Goal: Transaction & Acquisition: Purchase product/service

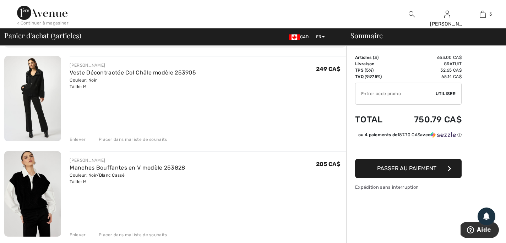
scroll to position [48, 0]
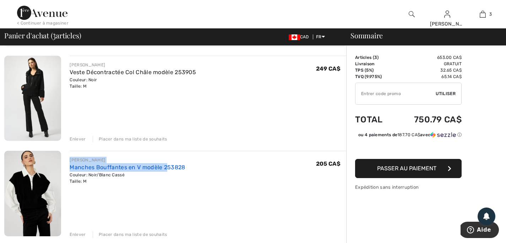
drag, startPoint x: 71, startPoint y: 160, endPoint x: 165, endPoint y: 168, distance: 94.7
click at [165, 168] on div "FRANK LYMAN Manches Bouffantes en V modèle 253828 Couleur: Noir/Blanc Cassé Tai…" at bounding box center [127, 171] width 115 height 28
copy div "FRANK LYMAN Manches Bouffantes en V modèle 2"
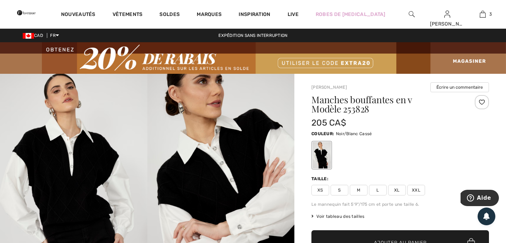
click at [75, 158] on img at bounding box center [73, 184] width 147 height 221
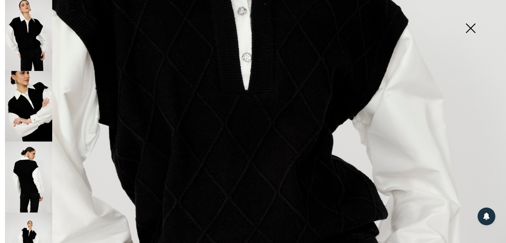
scroll to position [261, 0]
click at [147, 165] on img at bounding box center [253, 118] width 506 height 759
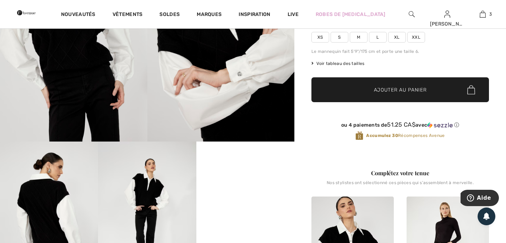
scroll to position [215, 0]
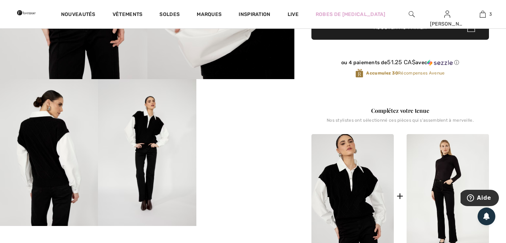
click at [220, 128] on video "Your browser does not support the video tag." at bounding box center [245, 103] width 98 height 49
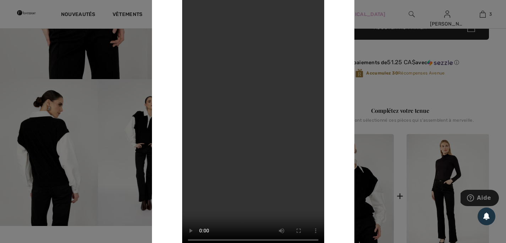
click at [142, 156] on div at bounding box center [253, 121] width 506 height 243
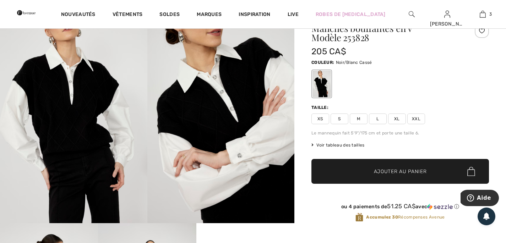
scroll to position [71, 0]
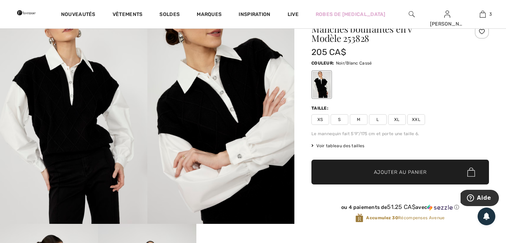
click at [327, 146] on span "Voir tableau des tailles" at bounding box center [337, 146] width 53 height 6
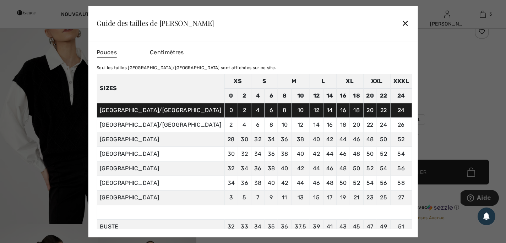
click at [401, 23] on div "✕" at bounding box center [404, 23] width 7 height 15
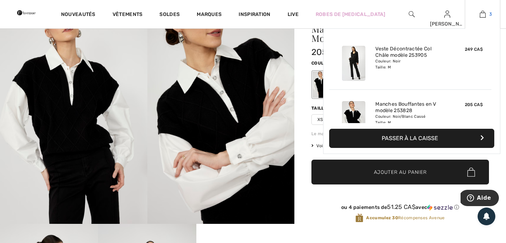
click at [481, 17] on img at bounding box center [483, 14] width 6 height 9
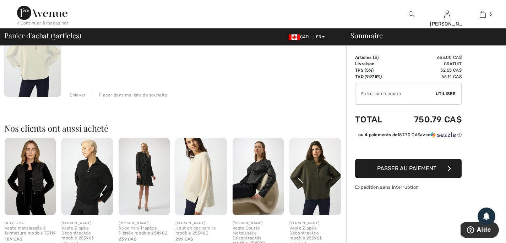
scroll to position [300, 0]
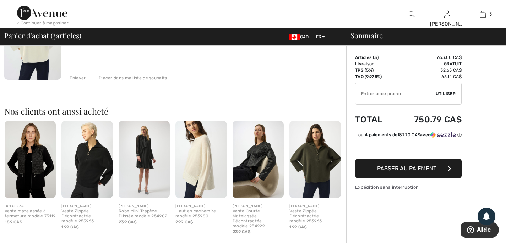
click at [317, 187] on img at bounding box center [314, 159] width 51 height 77
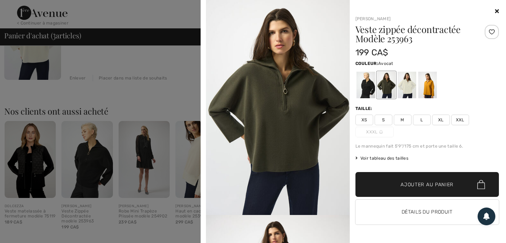
click at [328, 148] on img at bounding box center [278, 107] width 144 height 215
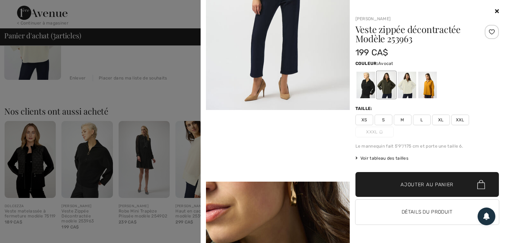
scroll to position [356, 0]
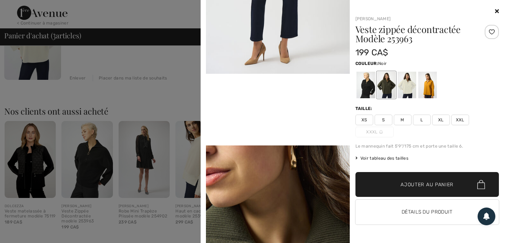
click at [366, 87] on div at bounding box center [365, 85] width 18 height 27
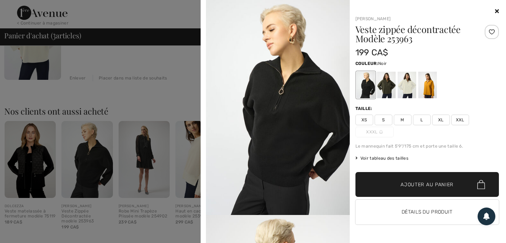
click at [300, 114] on img at bounding box center [278, 107] width 144 height 215
click at [89, 187] on div at bounding box center [253, 121] width 506 height 243
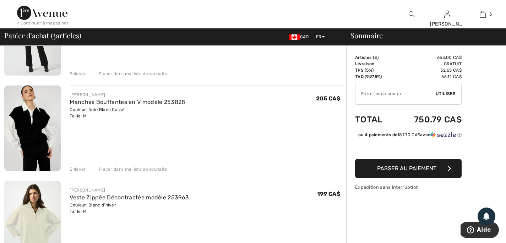
scroll to position [173, 0]
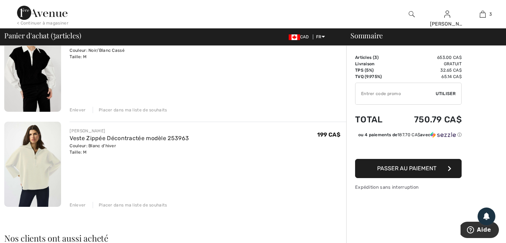
click at [37, 155] on img at bounding box center [32, 164] width 57 height 85
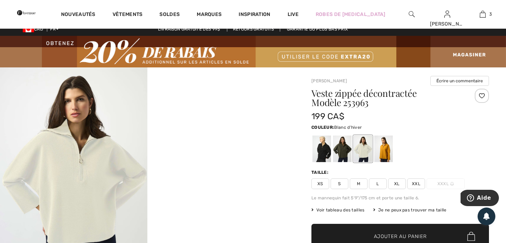
scroll to position [12, 0]
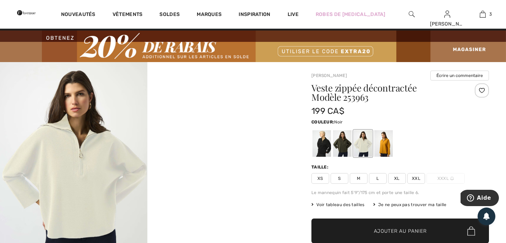
click at [318, 153] on div at bounding box center [321, 143] width 18 height 27
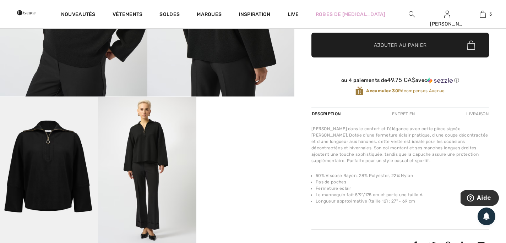
scroll to position [196, 0]
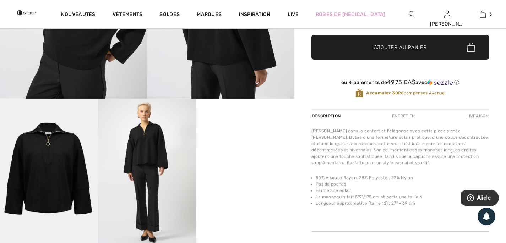
click at [151, 167] on img at bounding box center [147, 172] width 98 height 147
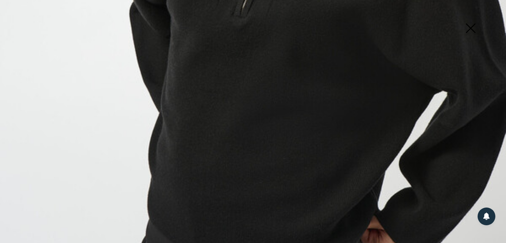
scroll to position [371, 0]
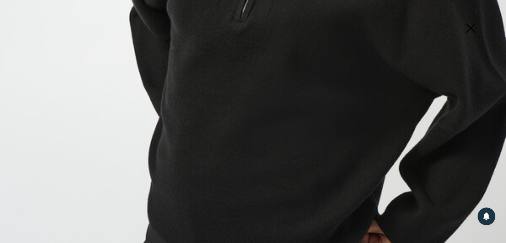
click at [471, 24] on img at bounding box center [470, 29] width 35 height 37
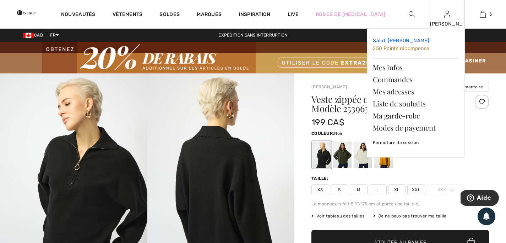
scroll to position [0, 0]
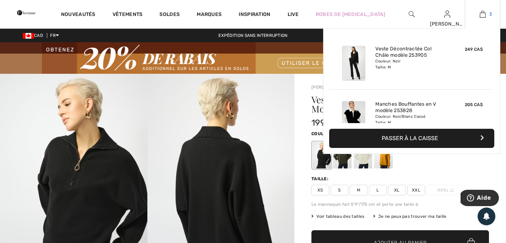
click at [481, 13] on img at bounding box center [483, 14] width 6 height 9
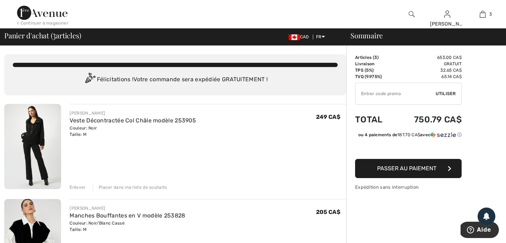
click at [76, 189] on div "Enlever" at bounding box center [78, 187] width 16 height 6
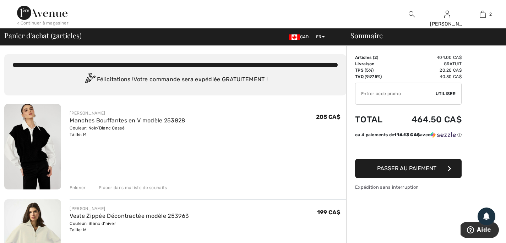
click at [76, 189] on div "Enlever" at bounding box center [78, 188] width 16 height 6
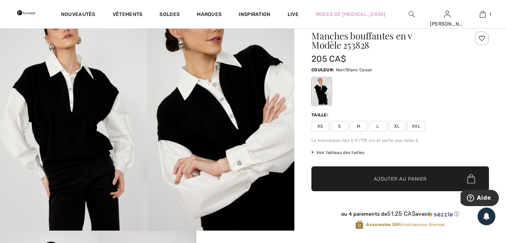
click at [361, 125] on span "M" at bounding box center [359, 126] width 18 height 11
click at [366, 174] on span "✔ Ajouté au panier Ajouter au panier" at bounding box center [399, 178] width 177 height 25
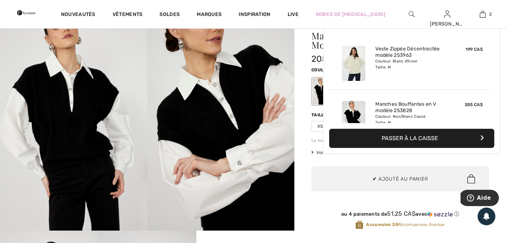
scroll to position [22, 0]
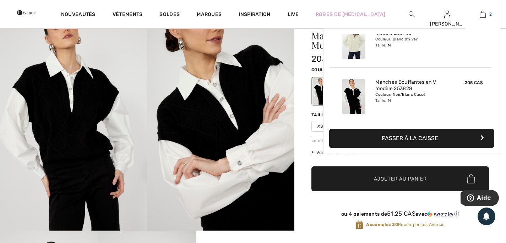
click at [483, 15] on img at bounding box center [483, 14] width 6 height 9
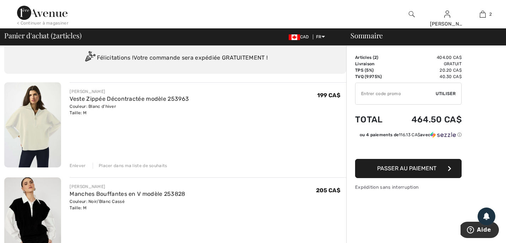
click at [73, 167] on div "Enlever" at bounding box center [78, 166] width 16 height 6
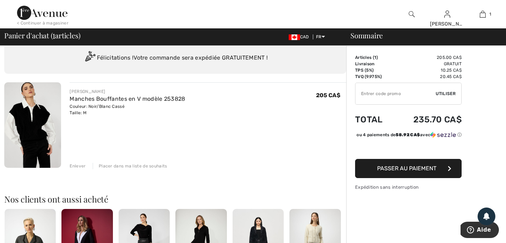
click at [371, 176] on button "Passer au paiement" at bounding box center [408, 168] width 106 height 19
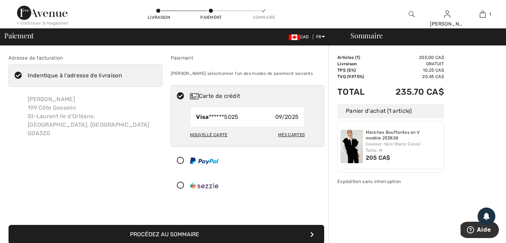
click at [282, 136] on div "Mes cartes" at bounding box center [291, 135] width 27 height 12
radio input "true"
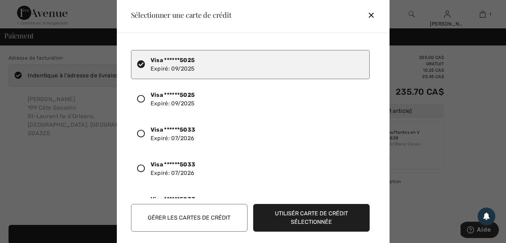
click at [150, 217] on button "Gérer les cartes de crédit" at bounding box center [189, 218] width 116 height 28
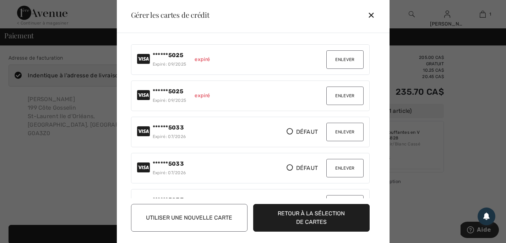
click at [347, 61] on button "Enlever" at bounding box center [344, 59] width 37 height 18
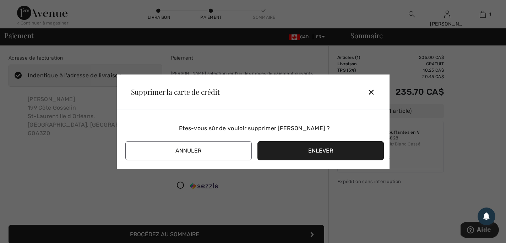
click at [312, 151] on button "Enlever" at bounding box center [320, 150] width 126 height 19
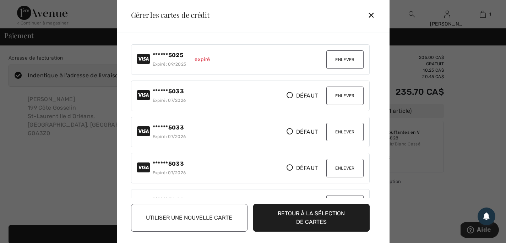
click at [344, 63] on button "Enlever" at bounding box center [344, 59] width 37 height 18
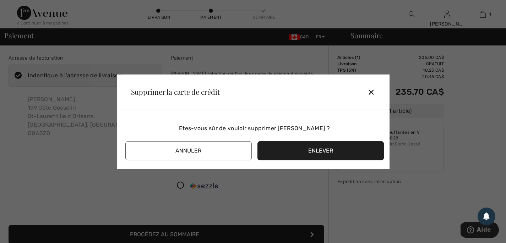
click at [297, 152] on button "Enlever" at bounding box center [320, 150] width 126 height 19
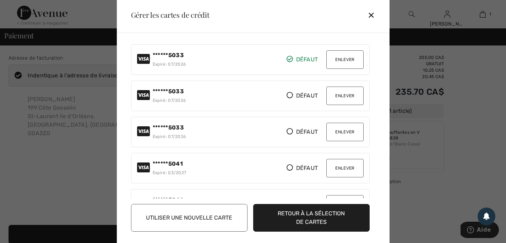
click at [341, 62] on button "Enlever" at bounding box center [344, 59] width 37 height 18
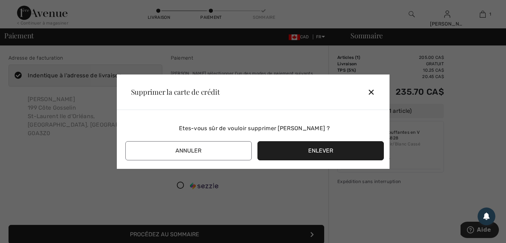
click at [316, 152] on button "Enlever" at bounding box center [320, 150] width 126 height 19
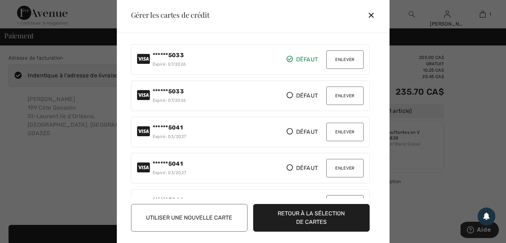
click at [342, 61] on button "Enlever" at bounding box center [344, 59] width 37 height 18
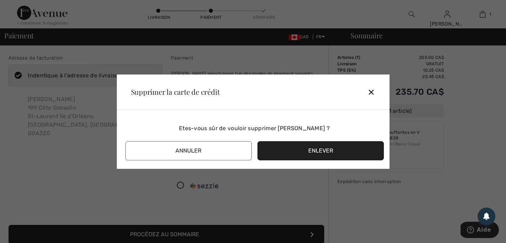
click at [311, 148] on button "Enlever" at bounding box center [320, 150] width 126 height 19
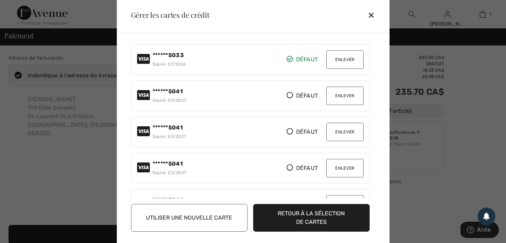
click at [271, 215] on button "Retour à la sélection de cartes" at bounding box center [311, 218] width 116 height 28
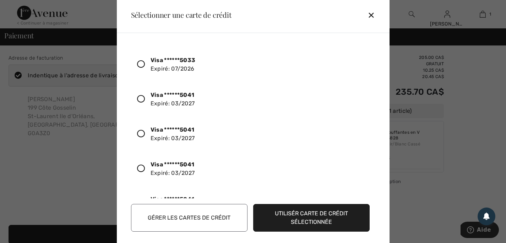
click at [196, 219] on button "Gérer les cartes de crédit" at bounding box center [189, 218] width 116 height 28
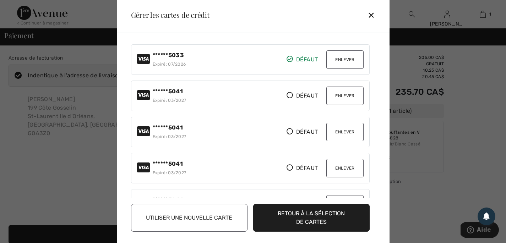
click at [346, 57] on button "Enlever" at bounding box center [344, 59] width 37 height 18
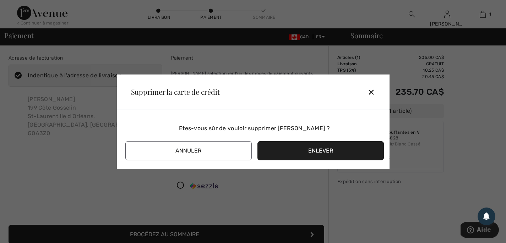
click at [303, 153] on button "Enlever" at bounding box center [320, 150] width 126 height 19
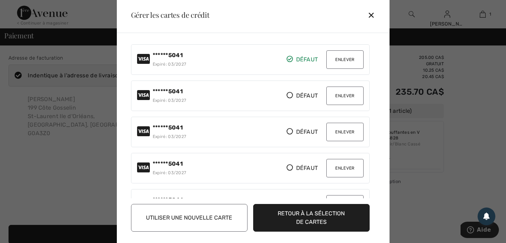
click at [290, 62] on span "Défaut" at bounding box center [301, 59] width 31 height 9
click at [290, 59] on icon at bounding box center [289, 59] width 6 height 6
click at [352, 99] on button "Enlever" at bounding box center [344, 96] width 37 height 18
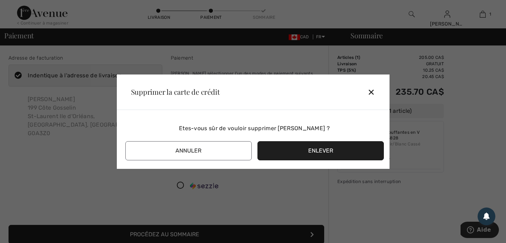
click at [323, 151] on button "Enlever" at bounding box center [320, 150] width 126 height 19
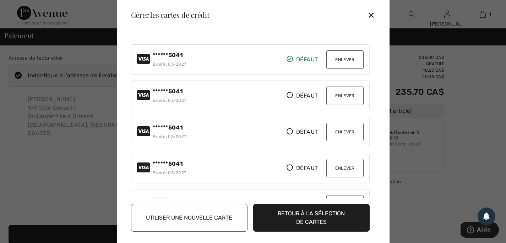
click at [335, 128] on button "Enlever" at bounding box center [344, 132] width 37 height 18
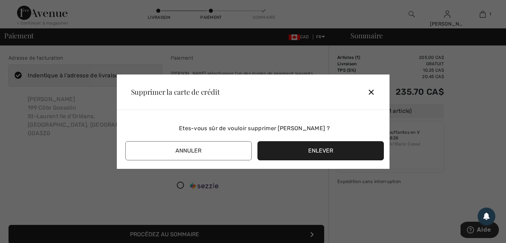
click at [333, 151] on button "Enlever" at bounding box center [320, 150] width 126 height 19
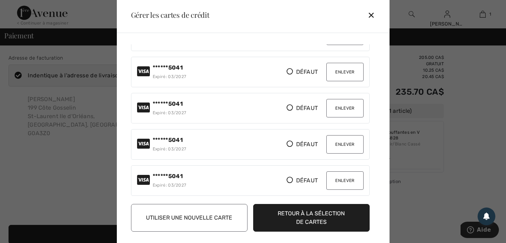
scroll to position [136, 0]
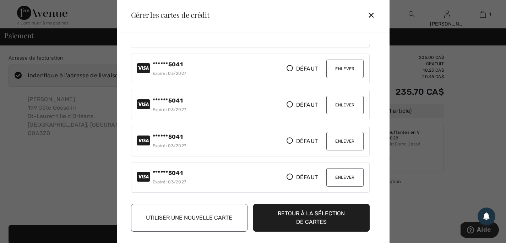
click at [290, 105] on icon at bounding box center [289, 104] width 6 height 6
click at [279, 215] on button "Retour à la sélection de cartes" at bounding box center [311, 218] width 116 height 28
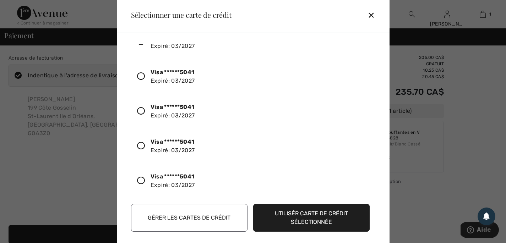
scroll to position [130, 0]
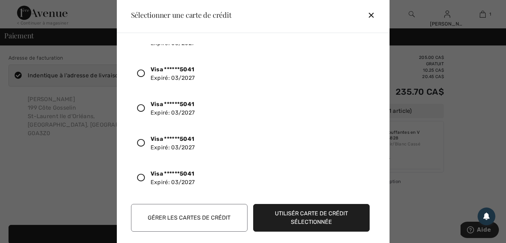
click at [144, 177] on icon at bounding box center [141, 178] width 8 height 8
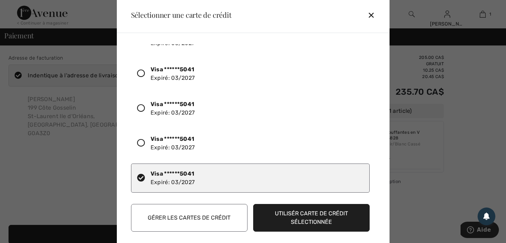
click at [305, 218] on button "Utilisér carte de crédit sélectionnée" at bounding box center [311, 218] width 116 height 28
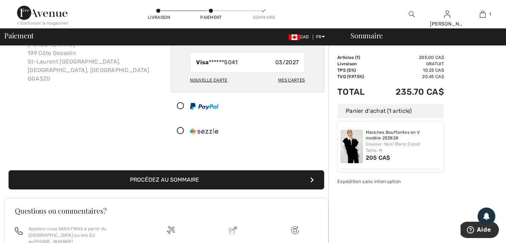
scroll to position [58, 0]
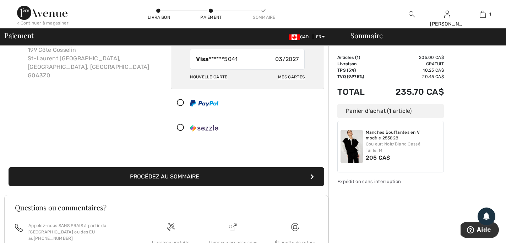
click at [195, 177] on button "Procédez au sommaire" at bounding box center [167, 176] width 316 height 19
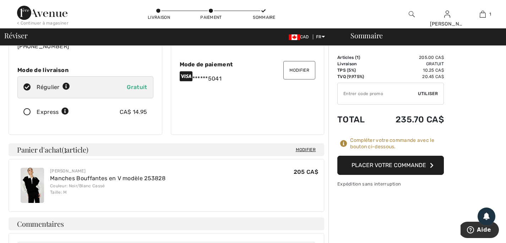
scroll to position [99, 0]
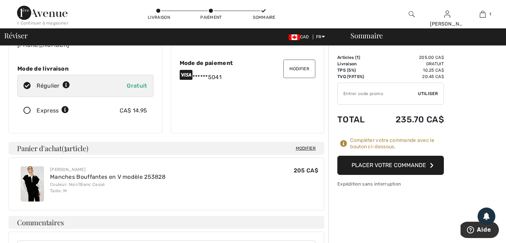
click at [357, 168] on button "Placer votre commande" at bounding box center [390, 165] width 106 height 19
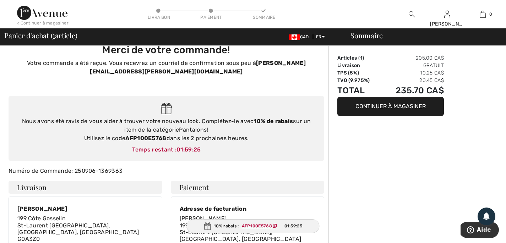
scroll to position [16, 0]
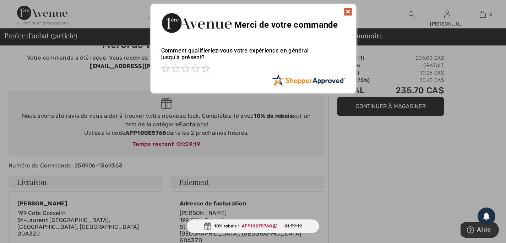
click at [346, 11] on img at bounding box center [348, 11] width 9 height 9
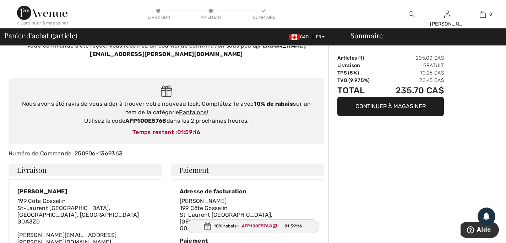
scroll to position [29, 0]
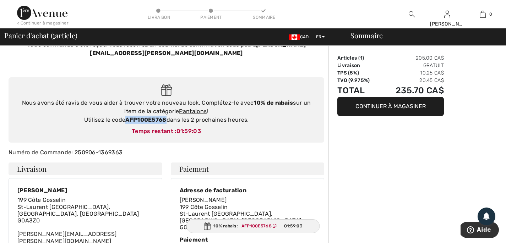
drag, startPoint x: 166, startPoint y: 120, endPoint x: 123, endPoint y: 119, distance: 43.3
click at [123, 119] on div "Nous avons été ravis de vous aider à trouver votre nouveau look. Complétez-le a…" at bounding box center [166, 112] width 301 height 26
